Goal: Task Accomplishment & Management: Manage account settings

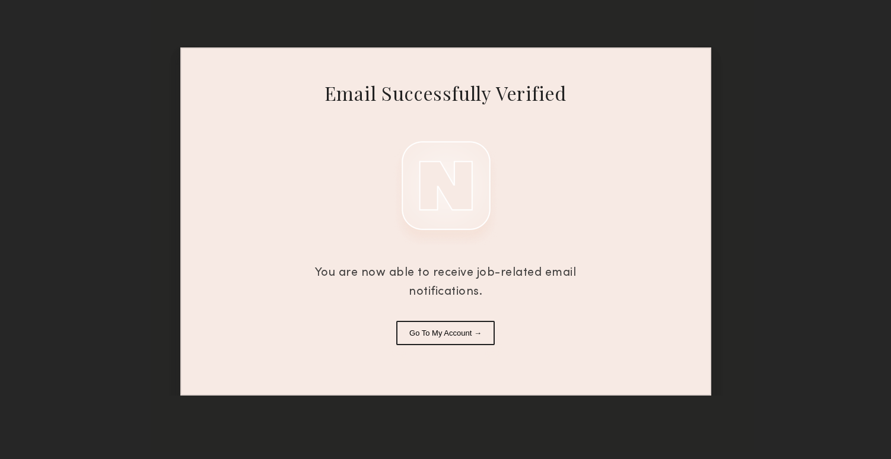
click at [441, 336] on button "Go To My Account →" at bounding box center [445, 333] width 98 height 24
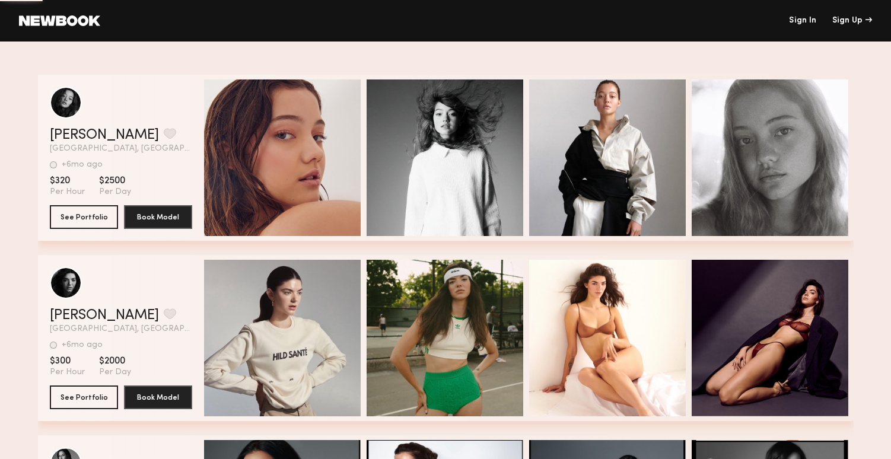
click at [812, 26] on header "Sign In Sign Up" at bounding box center [445, 21] width 891 height 42
click at [803, 20] on link "Sign In" at bounding box center [802, 21] width 27 height 8
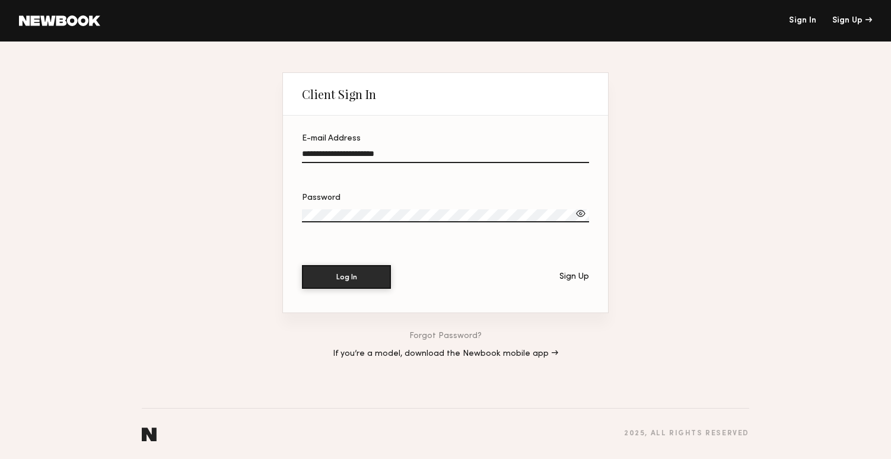
click at [346, 277] on button "Log In" at bounding box center [346, 277] width 89 height 24
click at [575, 210] on div at bounding box center [581, 214] width 12 height 12
click at [471, 208] on label "Password" at bounding box center [445, 214] width 287 height 40
click at [359, 153] on input "**********" at bounding box center [445, 156] width 287 height 14
drag, startPoint x: 362, startPoint y: 153, endPoint x: 333, endPoint y: 153, distance: 28.5
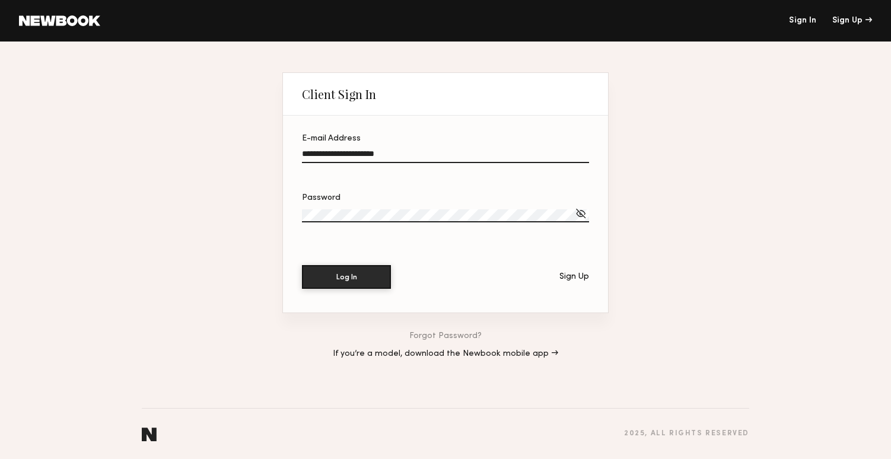
click at [333, 153] on input "**********" at bounding box center [445, 156] width 287 height 14
type input "**********"
click at [334, 269] on button "Log In" at bounding box center [346, 276] width 89 height 24
click at [346, 277] on button "Log In" at bounding box center [346, 277] width 89 height 24
click at [436, 336] on link "Forgot Password?" at bounding box center [445, 336] width 72 height 8
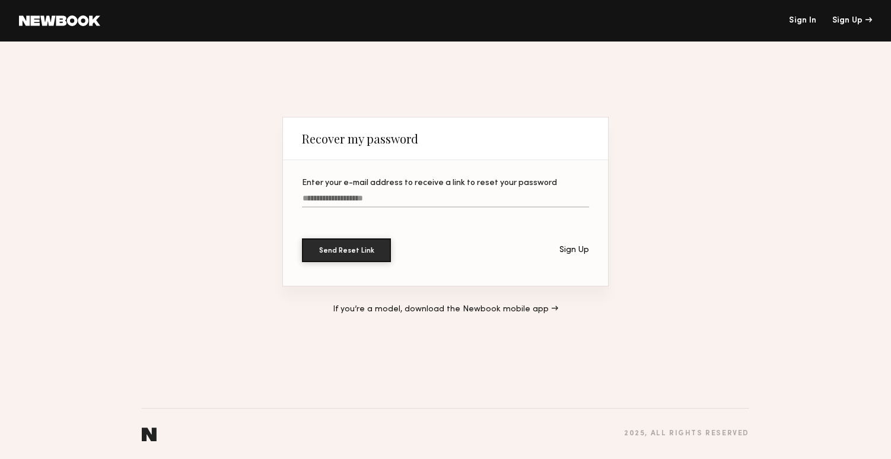
click at [395, 203] on input "Enter your e-mail address to receive a link to reset your password" at bounding box center [445, 201] width 287 height 14
click at [421, 301] on div "If you’re a model, download the Newbook mobile app →" at bounding box center [445, 309] width 326 height 46
click at [421, 311] on link "If you’re a model, download the Newbook mobile app →" at bounding box center [445, 309] width 225 height 8
click at [487, 27] on header "Sign In Sign Up" at bounding box center [445, 21] width 891 height 42
